Goal: Task Accomplishment & Management: Use online tool/utility

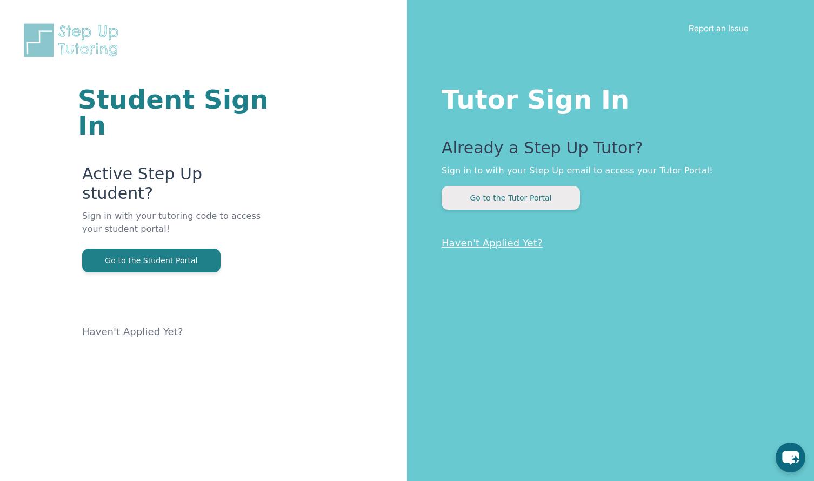
click at [477, 194] on button "Go to the Tutor Portal" at bounding box center [511, 198] width 138 height 24
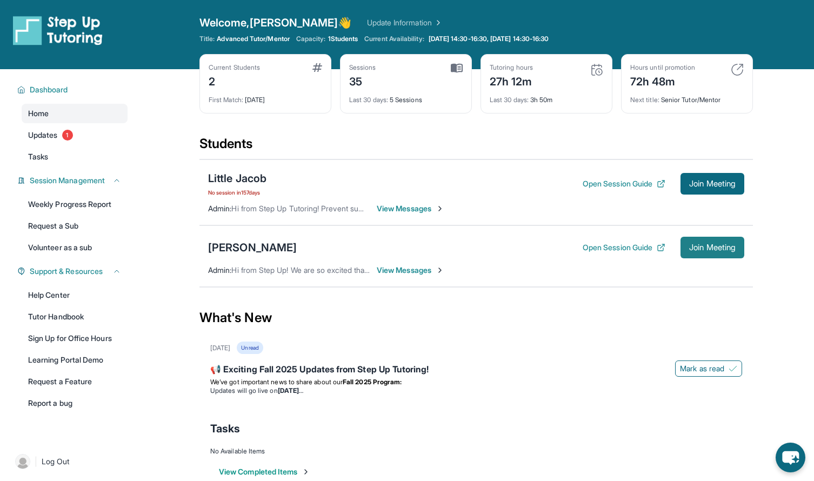
click at [708, 251] on span "Join Meeting" at bounding box center [712, 247] width 46 height 6
